Goal: Task Accomplishment & Management: Manage account settings

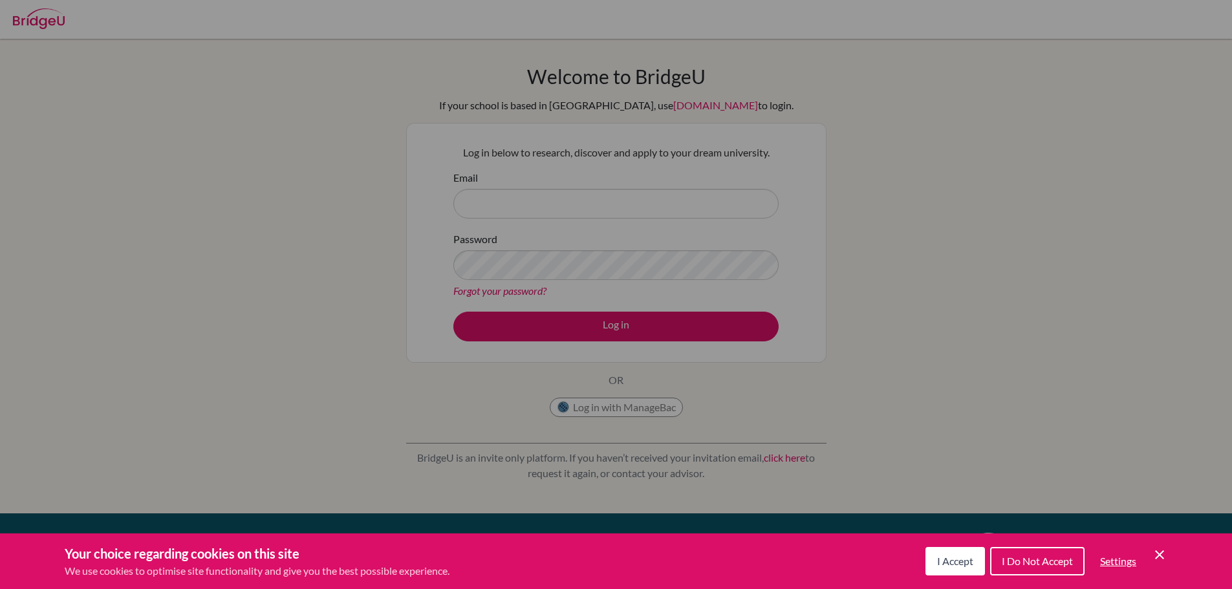
click at [952, 567] on button "I Accept" at bounding box center [954, 561] width 59 height 28
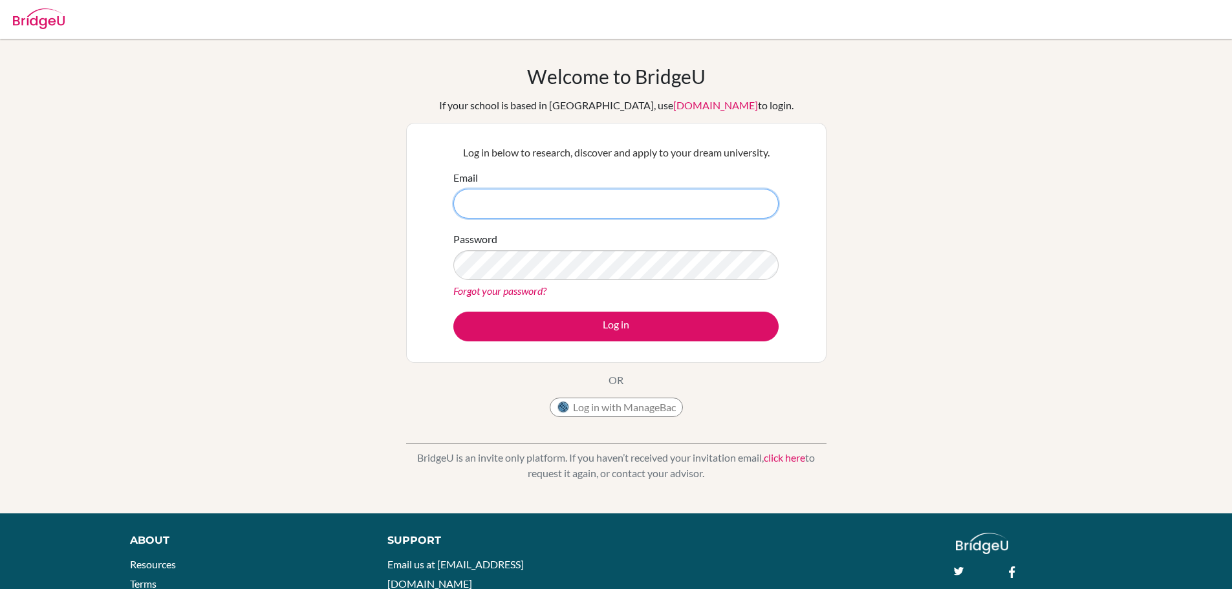
click at [499, 194] on input "Email" at bounding box center [615, 204] width 325 height 30
type input "[EMAIL_ADDRESS][PERSON_NAME][DOMAIN_NAME]"
click at [534, 286] on link "Forgot your password?" at bounding box center [499, 290] width 93 height 12
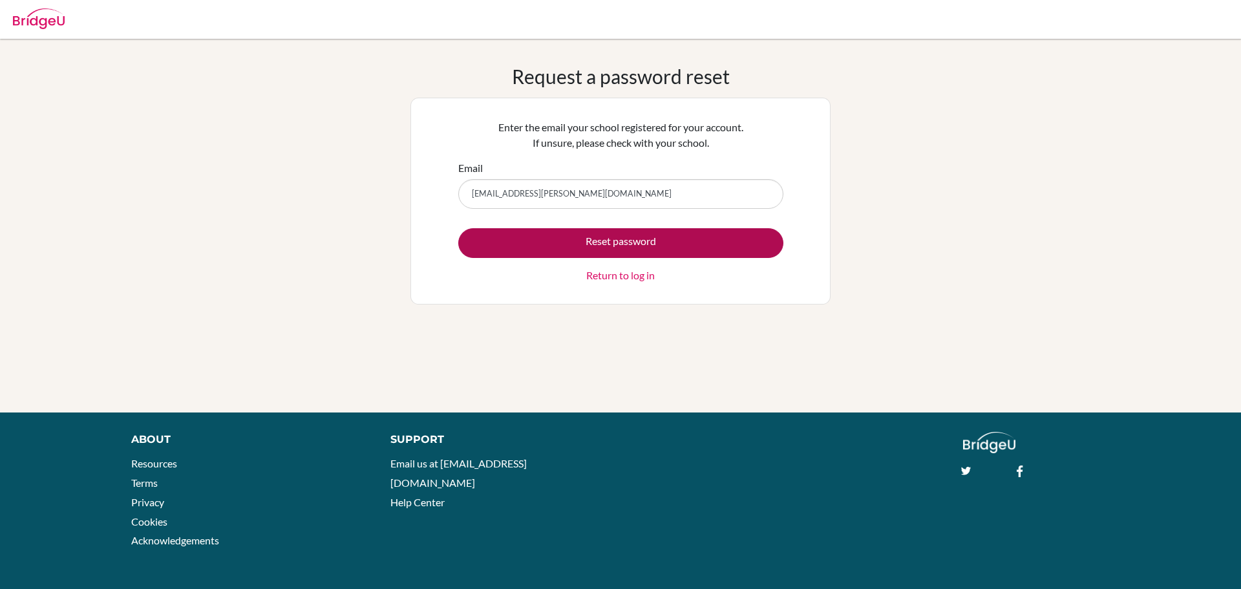
type input "[EMAIL_ADDRESS][PERSON_NAME][DOMAIN_NAME]"
click at [553, 233] on button "Reset password" at bounding box center [620, 243] width 325 height 30
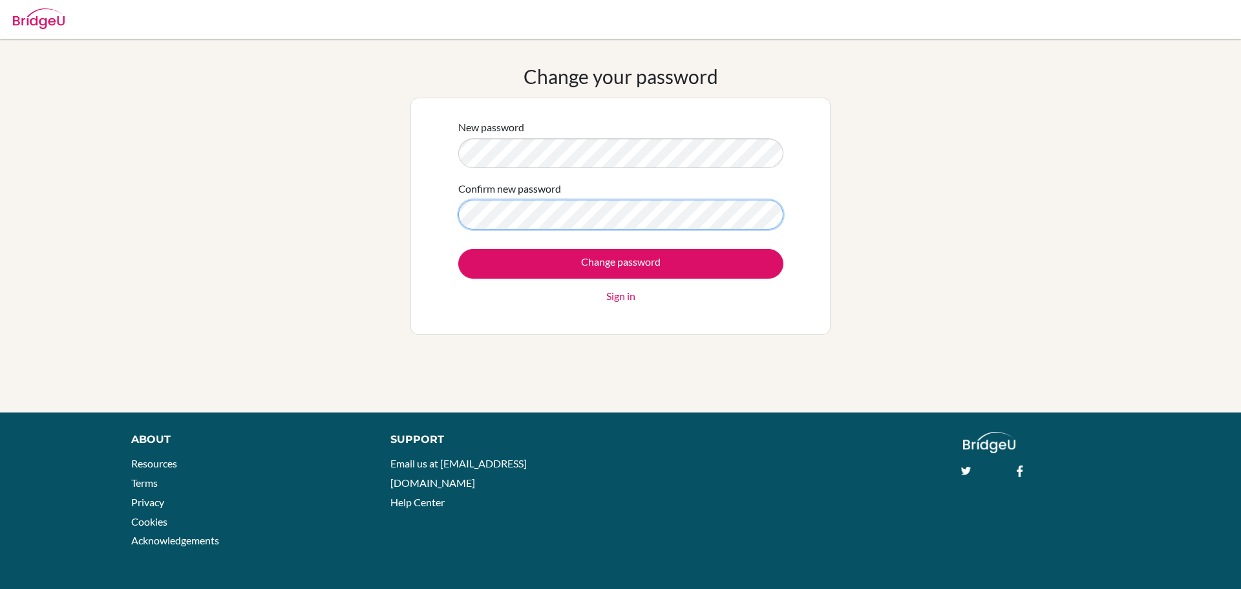
click at [458, 249] on input "Change password" at bounding box center [620, 264] width 325 height 30
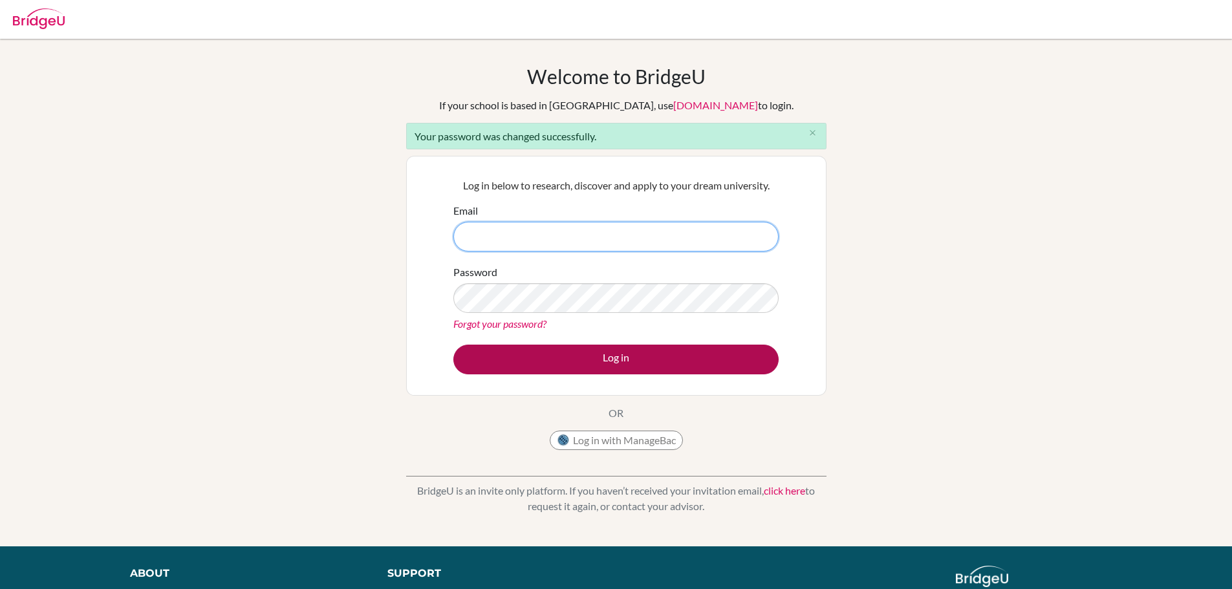
type input "[EMAIL_ADDRESS][PERSON_NAME][DOMAIN_NAME]"
click at [654, 367] on button "Log in" at bounding box center [615, 360] width 325 height 30
